Goal: Task Accomplishment & Management: Manage account settings

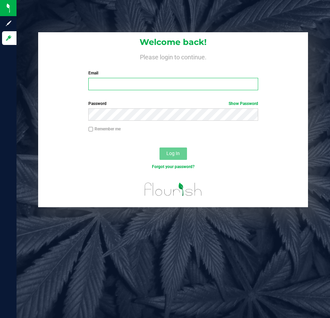
click at [173, 87] on input "Email" at bounding box center [172, 84] width 169 height 12
type input "[EMAIL_ADDRESS][DOMAIN_NAME]"
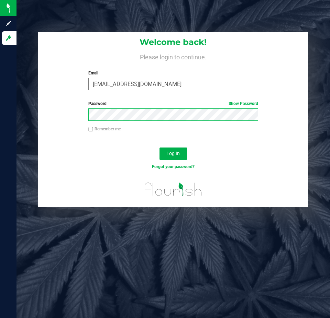
click at [159, 148] on button "Log In" at bounding box center [172, 154] width 27 height 12
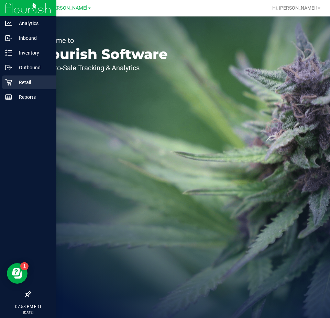
click at [21, 80] on p "Retail" at bounding box center [32, 82] width 41 height 8
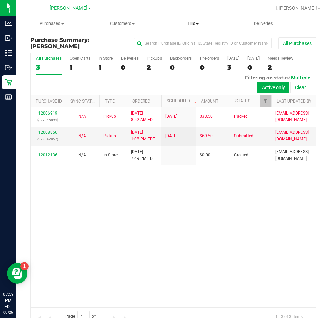
click at [195, 27] on uib-tab-heading "Tills Manage tills Reconcile e-payments" at bounding box center [193, 24] width 70 height 14
click at [190, 38] on li "Manage tills" at bounding box center [192, 41] width 70 height 8
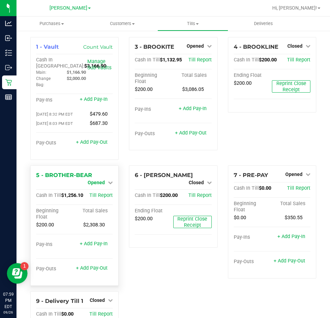
click at [95, 184] on span "Opened" at bounding box center [96, 182] width 17 height 5
click at [109, 189] on div "Close Till" at bounding box center [97, 188] width 51 height 9
click at [98, 190] on link "Close Till" at bounding box center [97, 188] width 19 height 5
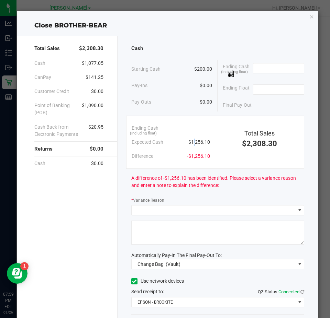
click at [190, 143] on span "$1,256.10" at bounding box center [199, 142] width 22 height 7
click at [182, 144] on div "Expected Cash $1,256.10" at bounding box center [171, 142] width 78 height 14
drag, startPoint x: 184, startPoint y: 142, endPoint x: 207, endPoint y: 140, distance: 23.4
click at [207, 140] on div "Ending Cash (including float) Expected Cash $1,256.10 Difference -$1,256.10" at bounding box center [170, 142] width 89 height 42
copy span "$1,256.10"
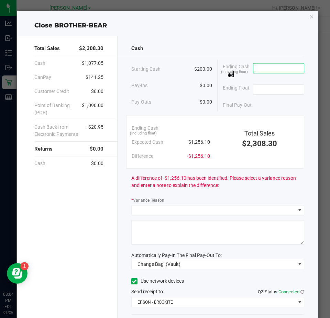
click at [286, 73] on input at bounding box center [278, 69] width 50 height 10
paste input "1256.1"
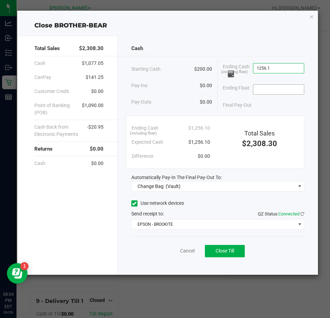
type input "$1,256.10"
click at [277, 89] on input at bounding box center [278, 90] width 50 height 10
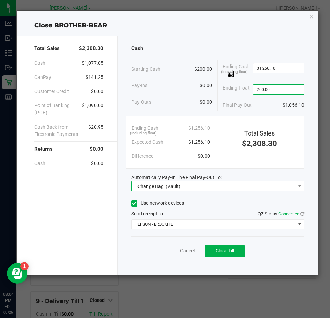
type input "$200.00"
click at [241, 188] on span "Change Bag (Vault)" at bounding box center [214, 187] width 164 height 10
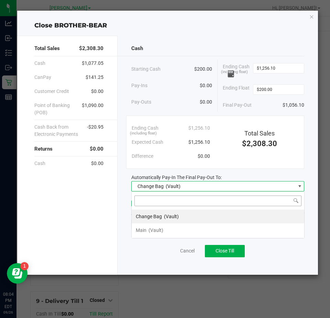
scroll to position [10, 173]
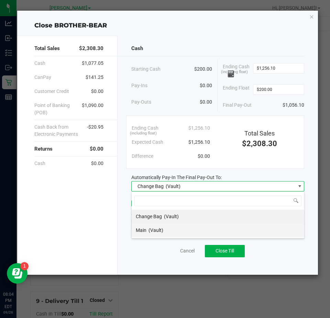
click at [195, 228] on li "Main (Vault)" at bounding box center [218, 231] width 172 height 14
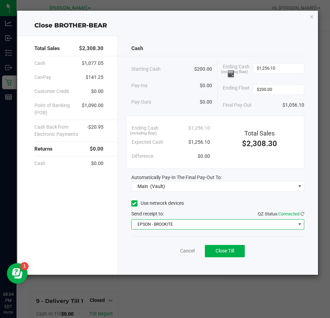
click at [177, 225] on span "EPSON - BROOKITE" at bounding box center [214, 225] width 164 height 10
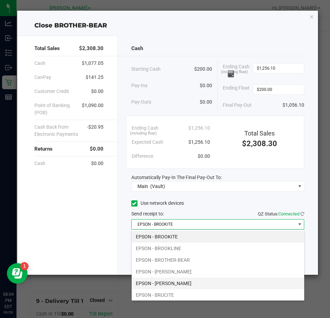
click at [187, 280] on li "EPSON - [PERSON_NAME]" at bounding box center [218, 284] width 172 height 12
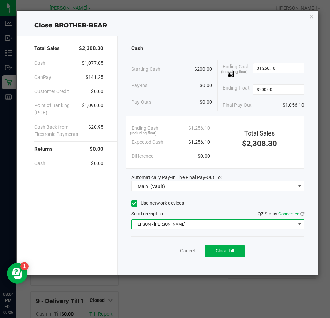
click at [205, 37] on div "Cash Starting Cash $200.00 Pay-Ins $0.00 Pay-Outs $0.00 Ending Cash (including …" at bounding box center [217, 155] width 201 height 239
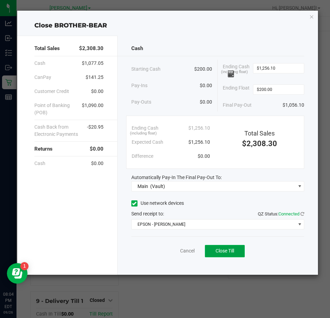
click at [232, 250] on span "Close Till" at bounding box center [224, 250] width 19 height 5
click at [171, 253] on link "Dismiss" at bounding box center [172, 251] width 16 height 7
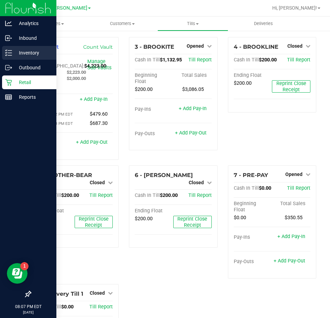
click at [7, 52] on icon at bounding box center [8, 52] width 7 height 7
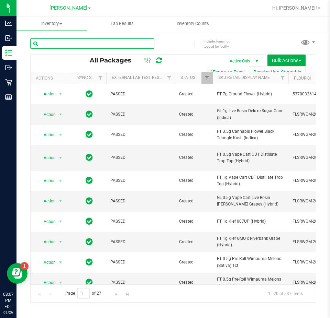
click at [101, 44] on input "text" at bounding box center [92, 43] width 124 height 10
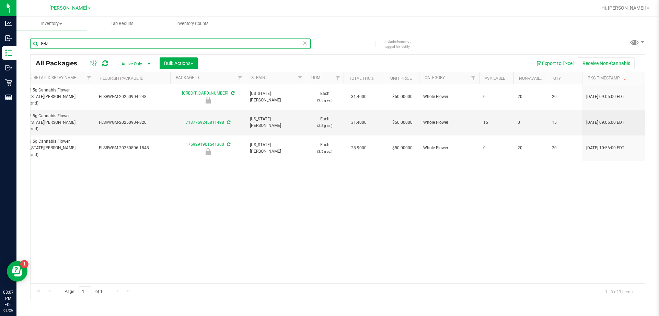
scroll to position [0, 194]
type input "G"
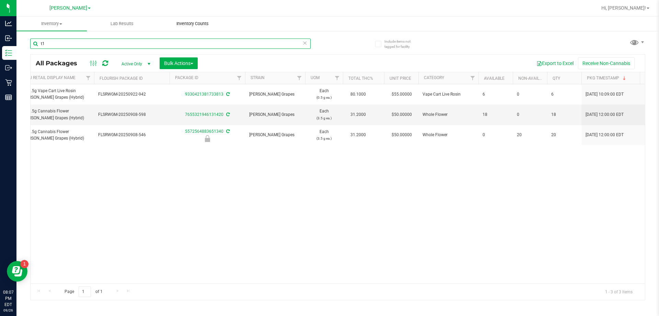
type input "t"
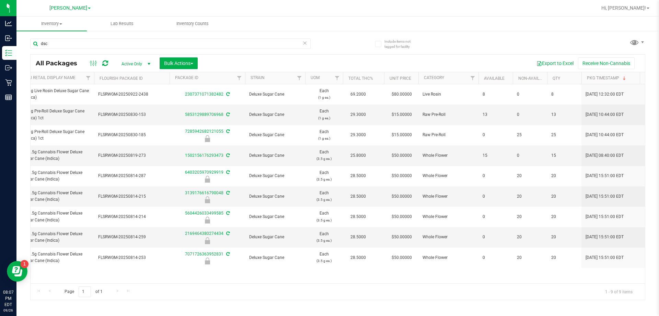
drag, startPoint x: 216, startPoint y: 284, endPoint x: 74, endPoint y: 275, distance: 142.5
click at [74, 275] on div "All Packages Active Only Active Only Lab Samples Locked All External Internal B…" at bounding box center [337, 177] width 615 height 246
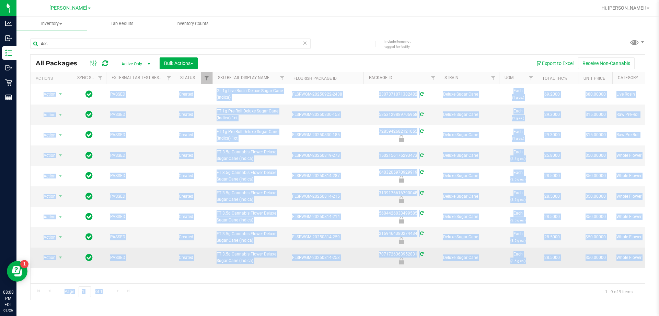
click at [221, 265] on td "FT 3.5g Cannabis Flower Deluxe Sugar Cane (Indica)" at bounding box center [251, 257] width 76 height 20
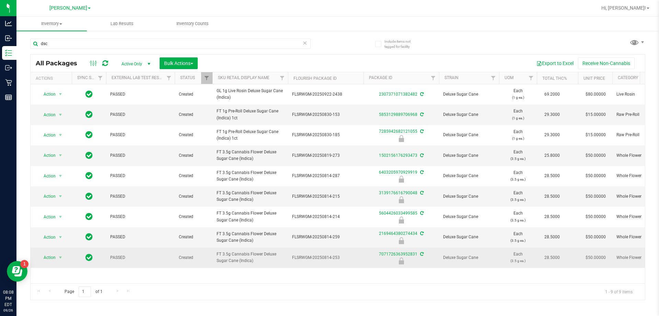
drag, startPoint x: 216, startPoint y: 253, endPoint x: 257, endPoint y: 260, distance: 41.8
click at [257, 260] on td "FT 3.5g Cannabis Flower Deluxe Sugar Cane (Indica)" at bounding box center [251, 257] width 76 height 20
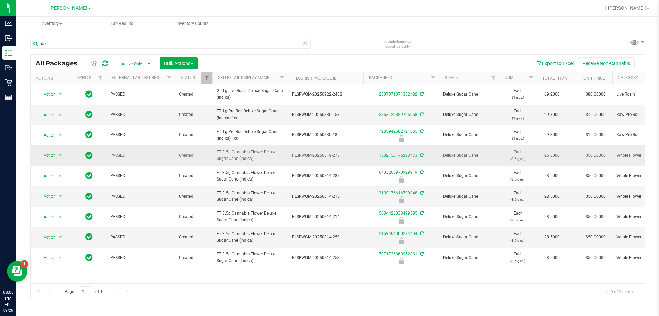
copy span "FT 3.5g Cannabis Flower Deluxe Sugar Cane (Indica)"
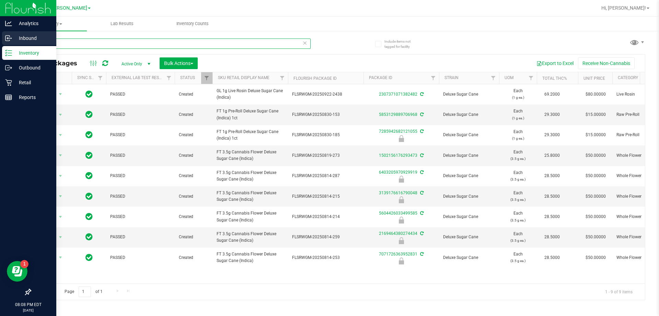
drag, startPoint x: 89, startPoint y: 46, endPoint x: 6, endPoint y: 46, distance: 82.8
click at [6, 46] on div "Analytics Inbound Inventory Outbound Retail Reports 08:08 PM EDT [DATE] 09/26 […" at bounding box center [329, 158] width 659 height 316
paste input "FT 3.5g Cannabis Flower Deluxe Sugar Cane (Indica)"
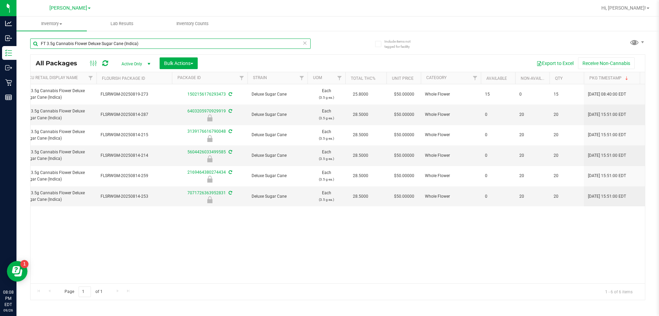
scroll to position [0, 192]
drag, startPoint x: 151, startPoint y: 45, endPoint x: 41, endPoint y: 48, distance: 110.7
click at [41, 48] on input "FT 3.5g Cannabis Flower Deluxe Sugar Cane (Indica)" at bounding box center [170, 43] width 281 height 10
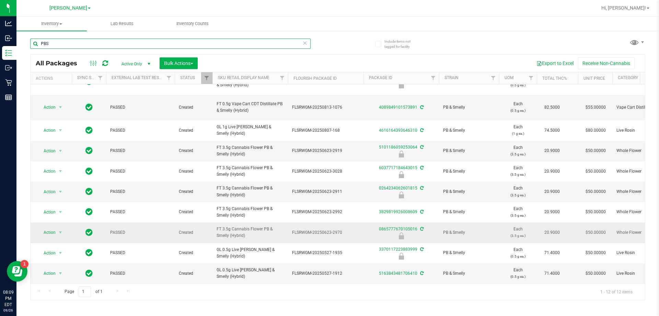
scroll to position [66, 0]
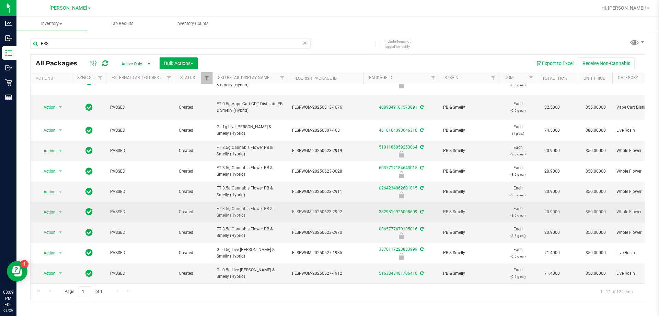
drag, startPoint x: 214, startPoint y: 205, endPoint x: 251, endPoint y: 208, distance: 36.9
click at [251, 208] on td "FT 3.5g Cannabis Flower PB & Smelly (Hybrid)" at bounding box center [251, 212] width 76 height 20
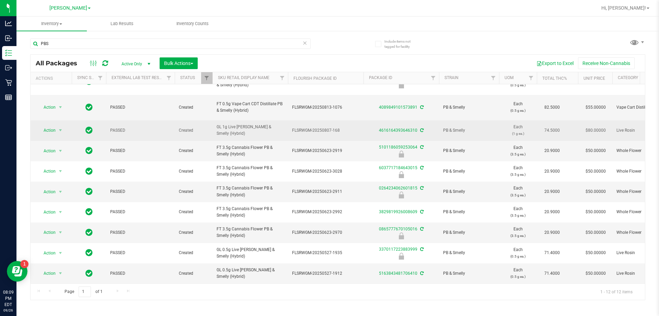
copy span "FT 3.5g Cannabis Flower PB & Smelly (Hybrid)"
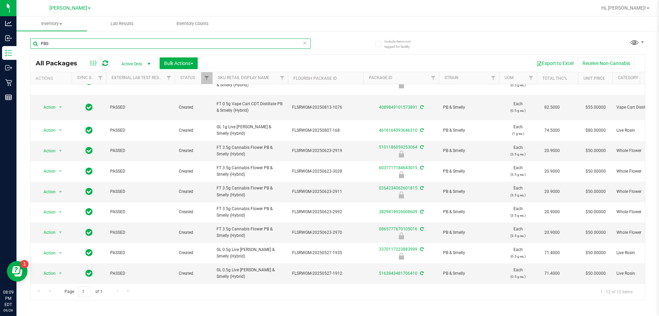
drag, startPoint x: 87, startPoint y: 45, endPoint x: 35, endPoint y: 43, distance: 51.9
click at [35, 43] on input "PBS" at bounding box center [170, 43] width 281 height 10
paste input "FT 3.5g Cannabis Flower PB & Smelly (Hybrid)"
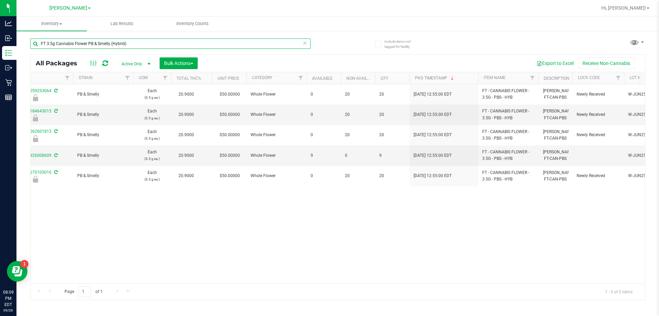
scroll to position [0, 367]
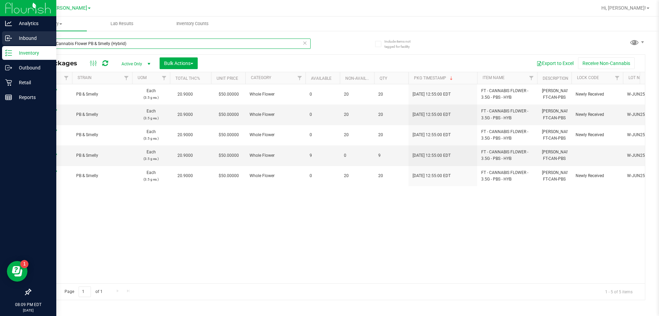
drag, startPoint x: 134, startPoint y: 41, endPoint x: 0, endPoint y: 41, distance: 133.6
click at [0, 41] on div "Analytics Inbound Inventory Outbound Retail Reports 08:09 PM EDT [DATE] 09/26 […" at bounding box center [329, 158] width 659 height 316
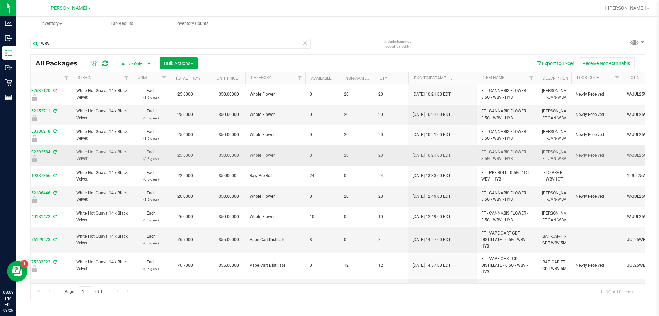
drag, startPoint x: 76, startPoint y: 153, endPoint x: 101, endPoint y: 163, distance: 26.5
click at [101, 163] on td "White Hot Guava 14 x Black Velvet" at bounding box center [102, 155] width 60 height 20
click at [102, 163] on td "White Hot Guava 14 x Black Velvet" at bounding box center [102, 155] width 60 height 20
drag, startPoint x: 101, startPoint y: 162, endPoint x: 72, endPoint y: 153, distance: 30.2
click at [72, 153] on td "White Hot Guava 14 x Black Velvet" at bounding box center [102, 155] width 60 height 20
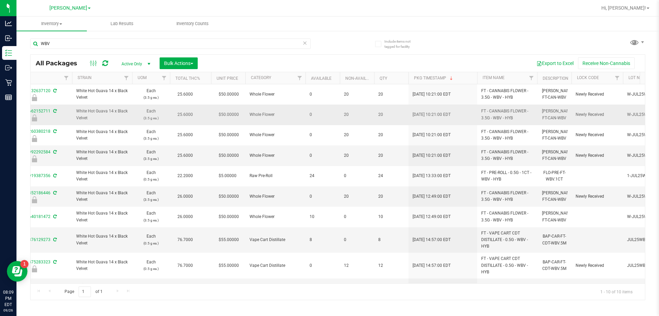
copy span "White Hot Guava 14 x Black Velvet"
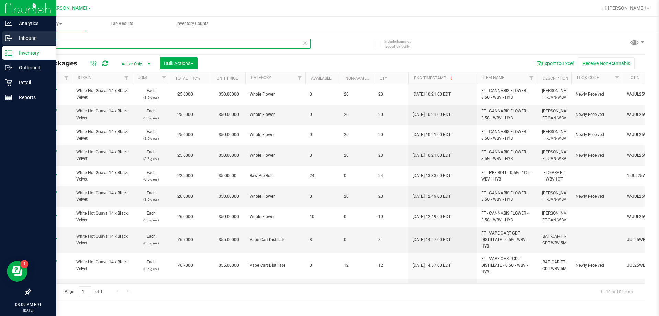
drag, startPoint x: 84, startPoint y: 46, endPoint x: 0, endPoint y: 39, distance: 84.1
click at [0, 39] on div "Analytics Inbound Inventory Outbound Retail Reports 08:09 PM EDT [DATE] 09/26 […" at bounding box center [329, 158] width 659 height 316
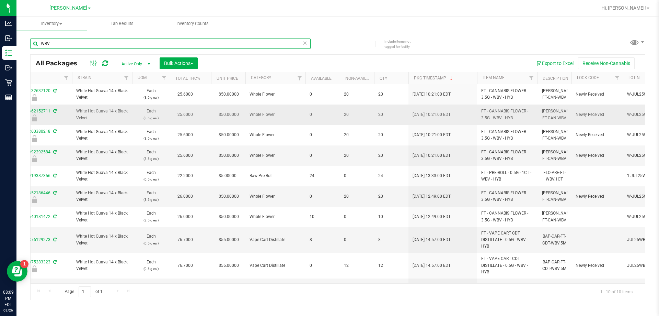
paste input "[PERSON_NAME] Hot Guava 14 x Black Velvet"
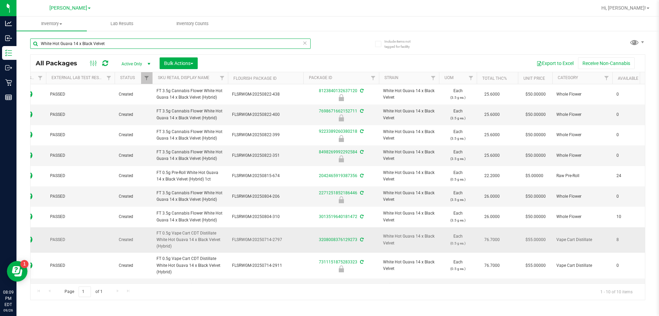
scroll to position [0, 59]
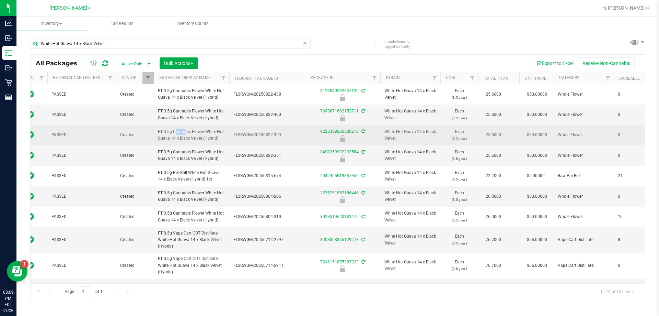
drag, startPoint x: 160, startPoint y: 128, endPoint x: 167, endPoint y: 132, distance: 8.3
click at [167, 132] on span "FT 3.5g Cannabis Flower White Hot Guava 14 x Black Velvet (Hybrid)" at bounding box center [191, 134] width 67 height 13
click at [164, 134] on span "FT 3.5g Cannabis Flower White Hot Guava 14 x Black Velvet (Hybrid)" at bounding box center [191, 134] width 67 height 13
drag, startPoint x: 153, startPoint y: 135, endPoint x: 219, endPoint y: 142, distance: 66.7
click at [219, 142] on tr "Action Action Edit attributes Global inventory Locate package Package audit log…" at bounding box center [581, 135] width 1218 height 20
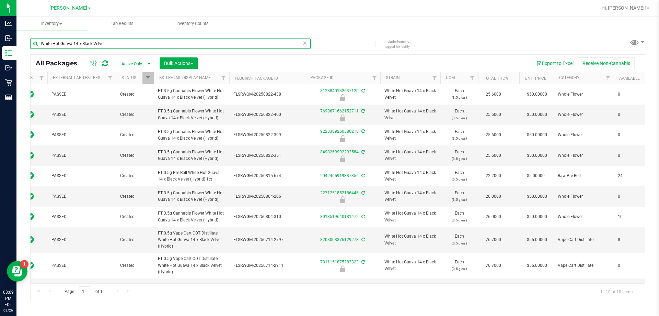
drag, startPoint x: 142, startPoint y: 47, endPoint x: 32, endPoint y: 47, distance: 109.6
click at [32, 47] on input "White Hot Guava 14 x Black Velvet" at bounding box center [170, 43] width 281 height 10
paste input "FT 3.5g Cannabis Flower White Hot Guava 14 x Black Velvet (Hybrid)"
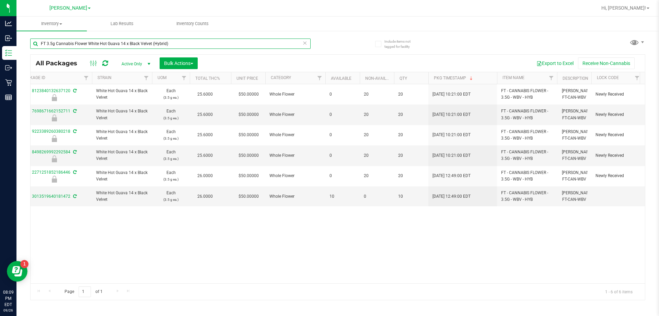
scroll to position [0, 365]
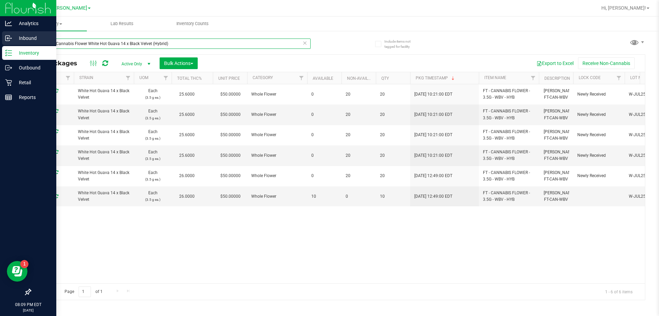
drag, startPoint x: 194, startPoint y: 39, endPoint x: 0, endPoint y: 43, distance: 193.7
click at [0, 43] on div "Analytics Inbound Inventory Outbound Retail Reports 08:09 PM EDT [DATE] 09/26 […" at bounding box center [329, 158] width 659 height 316
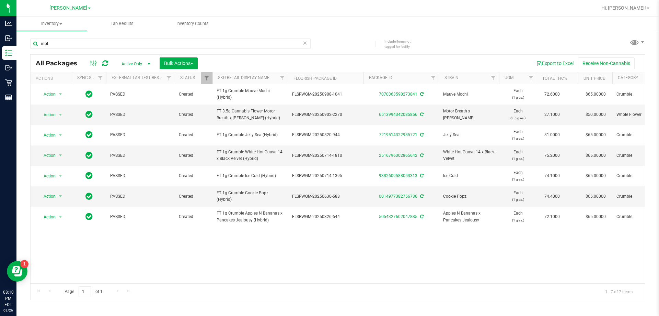
drag, startPoint x: 273, startPoint y: 284, endPoint x: 320, endPoint y: 284, distance: 47.1
click at [320, 284] on div "Page 1 of 1 1 - 7 of 7 items" at bounding box center [338, 291] width 615 height 16
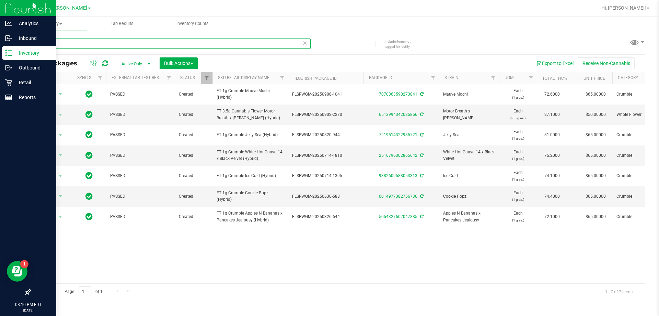
drag, startPoint x: 133, startPoint y: 42, endPoint x: 0, endPoint y: 56, distance: 133.7
click at [0, 56] on div "Analytics Inbound Inventory Outbound Retail Reports 08:10 PM EDT [DATE] 09/26 […" at bounding box center [329, 158] width 659 height 316
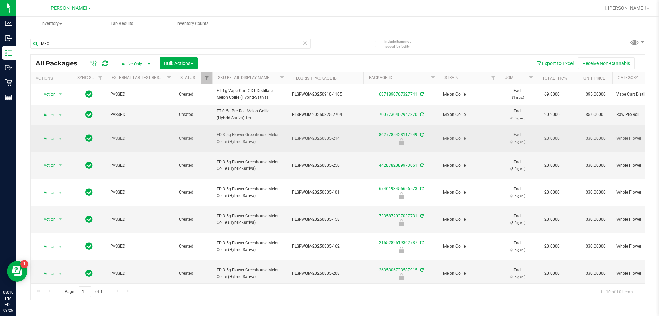
drag, startPoint x: 215, startPoint y: 136, endPoint x: 256, endPoint y: 145, distance: 41.4
click at [256, 145] on td "FD 3.5g Flower Greenhouse Melon Collie (Hybrid-Sativa)" at bounding box center [251, 138] width 76 height 27
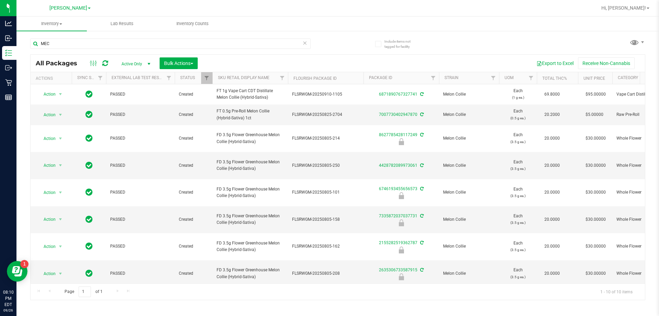
copy span "FD 3.5g Flower Greenhouse Melon Collie (Hybrid-Sativa)"
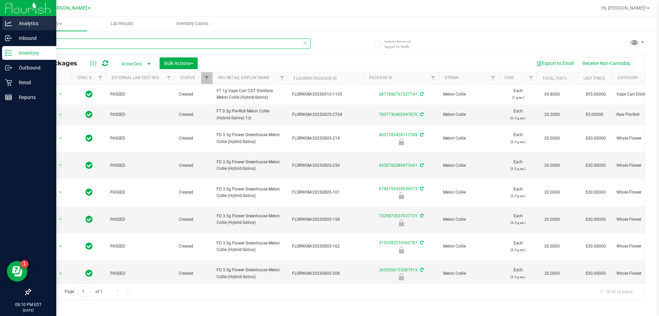
drag, startPoint x: 152, startPoint y: 43, endPoint x: 0, endPoint y: 29, distance: 152.8
click at [0, 29] on div "Analytics Inbound Inventory Outbound Retail Reports 08:10 PM EDT [DATE] 09/26 […" at bounding box center [329, 158] width 659 height 316
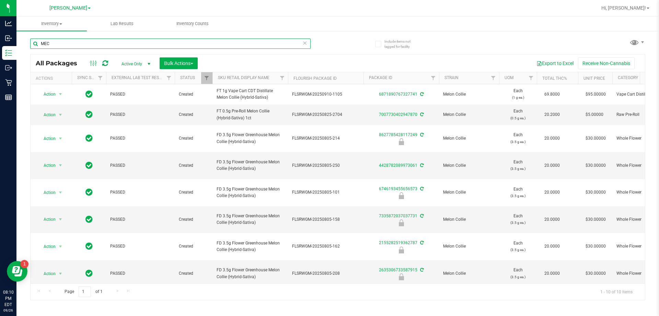
paste input "FD 3.5g Flower Greenhouse Melon Collie (Hybrid-Sativa)"
type input "FD 3.5g Flower Greenhouse Melon Collie (Hybrid-Sativa)"
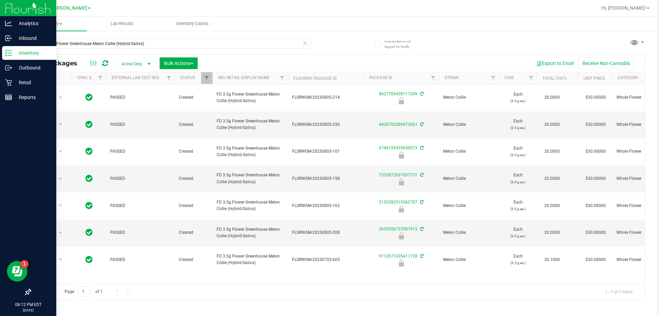
click at [11, 58] on div "Inventory" at bounding box center [29, 53] width 54 height 14
click at [1, 80] on link "Retail" at bounding box center [28, 83] width 56 height 15
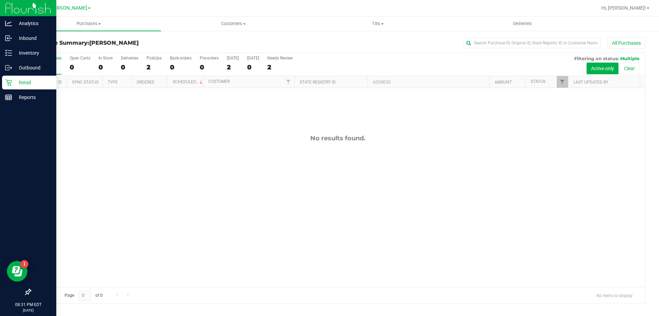
drag, startPoint x: 166, startPoint y: 176, endPoint x: 239, endPoint y: 113, distance: 96.2
click at [166, 176] on div "No results found." at bounding box center [338, 210] width 615 height 245
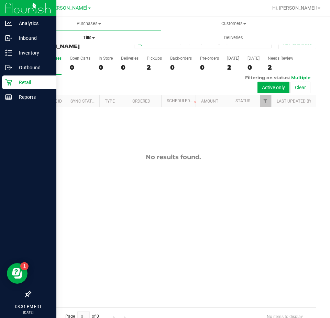
click at [85, 34] on uib-tab-heading "Tills Manage tills Reconcile e-payments" at bounding box center [89, 38] width 144 height 14
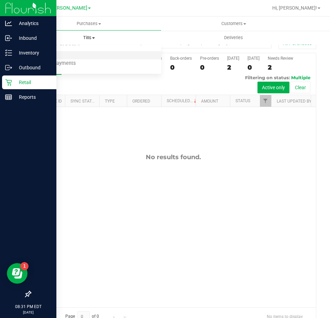
click at [78, 54] on li "Manage tills" at bounding box center [88, 56] width 145 height 8
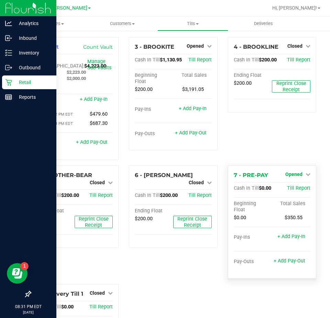
click at [295, 173] on span "Opened" at bounding box center [293, 174] width 17 height 5
click at [288, 191] on link "Close Till" at bounding box center [294, 188] width 19 height 5
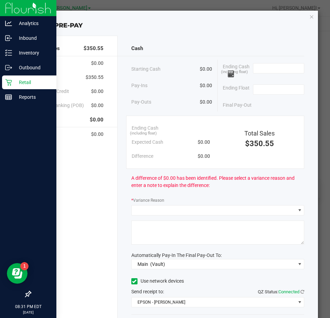
click at [276, 63] on div "Ending Cash (including float)" at bounding box center [263, 70] width 81 height 21
click at [275, 68] on input at bounding box center [278, 69] width 50 height 10
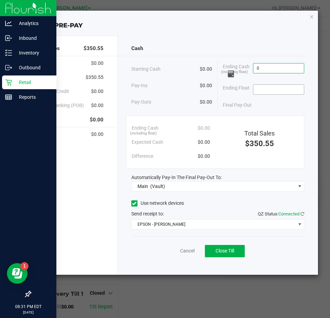
type input "$0.00"
click at [283, 90] on input at bounding box center [278, 90] width 50 height 10
type input "$0.00"
click at [102, 85] on div "Customer Credit $0.00" at bounding box center [68, 91] width 69 height 14
click at [91, 76] on span "$350.55" at bounding box center [95, 77] width 18 height 7
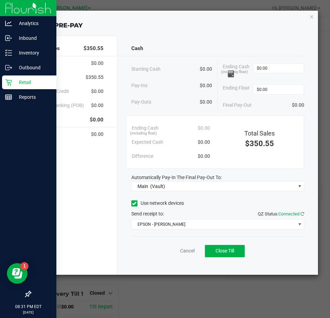
drag, startPoint x: 86, startPoint y: 77, endPoint x: 106, endPoint y: 77, distance: 20.3
click at [106, 77] on div "Total Sales $350.55 Cash $0.00 CanPay $350.55 Customer Credit $0.00 Point of Ba…" at bounding box center [67, 155] width 100 height 239
copy span "$350.55"
click at [237, 251] on button "Close Till" at bounding box center [225, 251] width 40 height 12
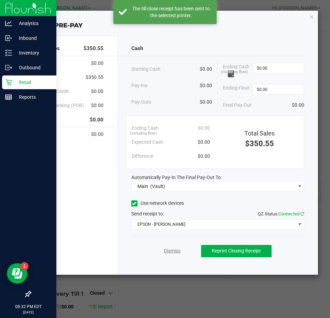
click at [166, 252] on link "Dismiss" at bounding box center [172, 251] width 16 height 7
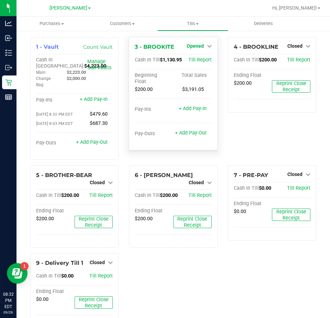
click at [199, 47] on span "Opened" at bounding box center [194, 45] width 17 height 5
click at [198, 58] on link "Close Till" at bounding box center [195, 60] width 19 height 5
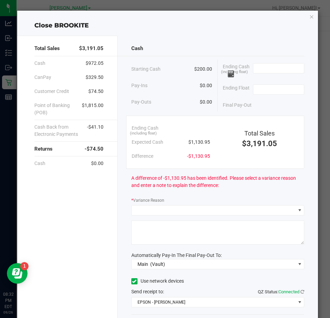
drag, startPoint x: 184, startPoint y: 140, endPoint x: 206, endPoint y: 140, distance: 22.3
click at [206, 140] on div "Expected Cash $1,130.95" at bounding box center [171, 142] width 78 height 14
copy span "$1,130.95"
click at [279, 66] on input at bounding box center [278, 69] width 50 height 10
paste input "1131"
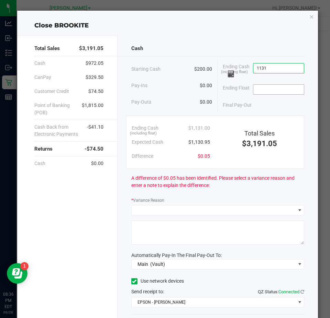
type input "$1,131.00"
click at [278, 90] on input at bounding box center [278, 90] width 50 height 10
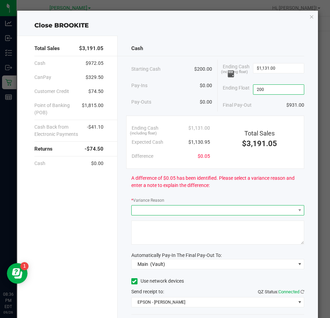
type input "$200.00"
click at [196, 207] on span at bounding box center [214, 211] width 164 height 10
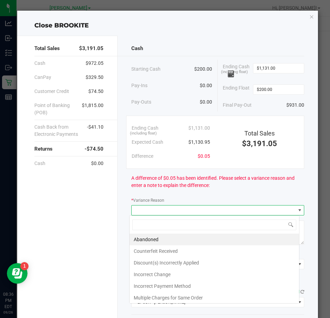
scroll to position [10, 170]
click at [171, 241] on li "Abandoned" at bounding box center [213, 240] width 169 height 12
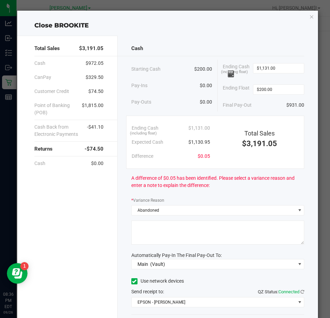
click at [169, 238] on textarea at bounding box center [217, 233] width 173 height 24
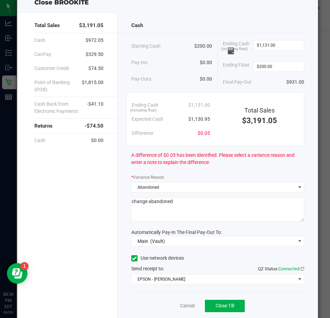
scroll to position [0, 0]
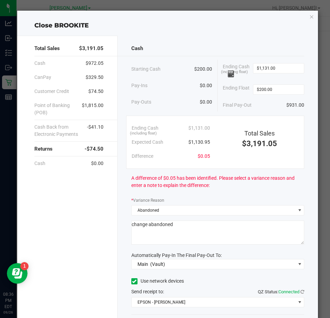
type textarea "change abandoned"
click at [190, 44] on div "Cash" at bounding box center [217, 48] width 173 height 15
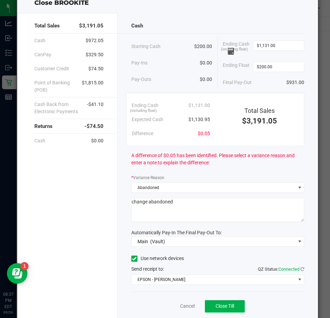
scroll to position [45, 0]
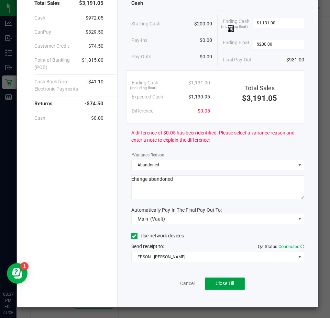
click at [215, 285] on span "Close Till" at bounding box center [224, 283] width 19 height 5
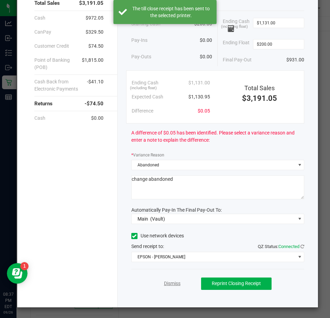
click at [168, 285] on link "Dismiss" at bounding box center [172, 283] width 16 height 7
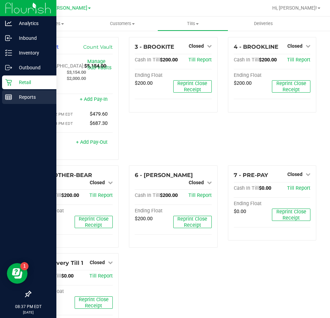
click at [7, 92] on div "Reports" at bounding box center [29, 97] width 54 height 14
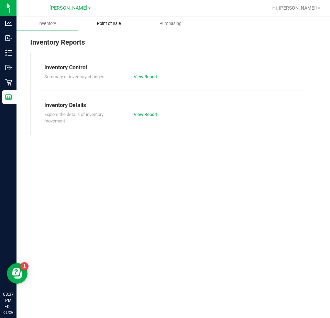
click at [114, 27] on uib-tab-heading "Point of Sale" at bounding box center [108, 24] width 61 height 14
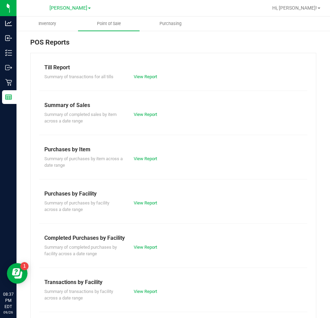
click at [144, 243] on div "Summary of completed purchases by facility across a date range View Report" at bounding box center [173, 249] width 268 height 15
click at [143, 247] on link "View Report" at bounding box center [145, 247] width 23 height 5
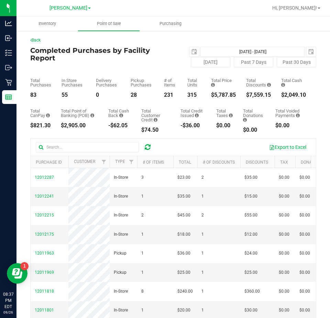
drag, startPoint x: 205, startPoint y: 95, endPoint x: 234, endPoint y: 94, distance: 28.5
click at [234, 94] on div "Total Purchases 83 In Store Purchases 55 Delivery Purchases 0 Pickup Purchases …" at bounding box center [173, 82] width 286 height 31
copy div "$5,787.85"
click at [194, 55] on span "select" at bounding box center [194, 52] width 10 height 10
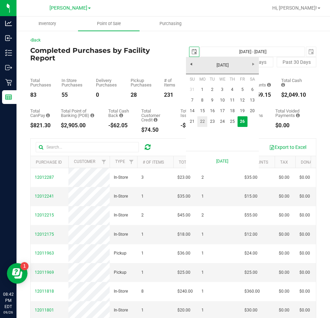
scroll to position [0, 17]
click at [190, 121] on link "21" at bounding box center [192, 121] width 10 height 11
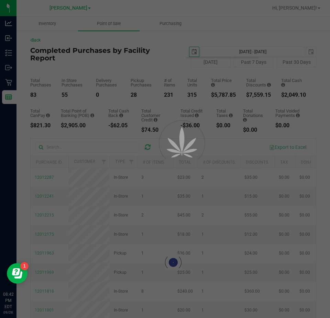
type input "2025-09-21"
type input "Sep 21, 2025 - Sep 26, 2025"
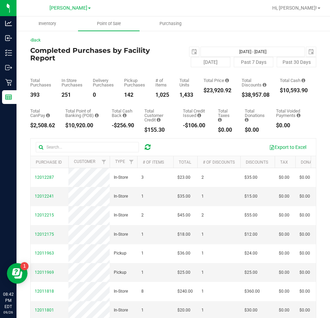
drag, startPoint x: 203, startPoint y: 92, endPoint x: 233, endPoint y: 92, distance: 29.5
click at [233, 92] on div "Total Purchases 393 In Store Purchases 251 Delivery Purchases 0 Pickup Purchase…" at bounding box center [173, 82] width 286 height 31
copy div "$23,920.92"
click at [195, 52] on span "select" at bounding box center [194, 52] width 10 height 10
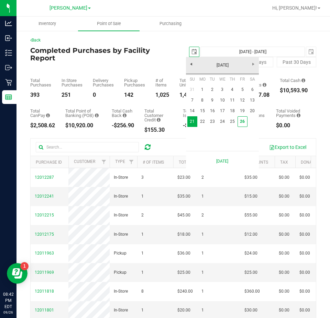
scroll to position [0, 17]
click at [202, 90] on link "1" at bounding box center [202, 89] width 10 height 11
type input "2025-09-01"
type input "Sep 1, 2025 - Sep 26, 2025"
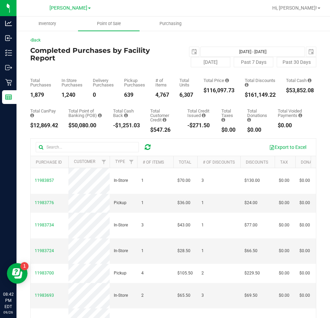
drag, startPoint x: 202, startPoint y: 90, endPoint x: 235, endPoint y: 90, distance: 33.3
click at [235, 90] on div "Total Purchases 1,879 In Store Purchases 1,240 Delivery Purchases 0 Pickup Purc…" at bounding box center [173, 82] width 286 height 31
copy div "$116,097.73"
click at [308, 11] on link "Hi, [PERSON_NAME]!" at bounding box center [296, 7] width 54 height 7
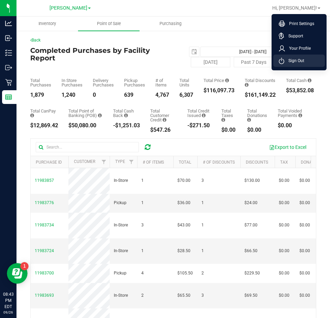
click at [300, 63] on span "Sign Out" at bounding box center [294, 60] width 20 height 7
